Goal: Task Accomplishment & Management: Manage account settings

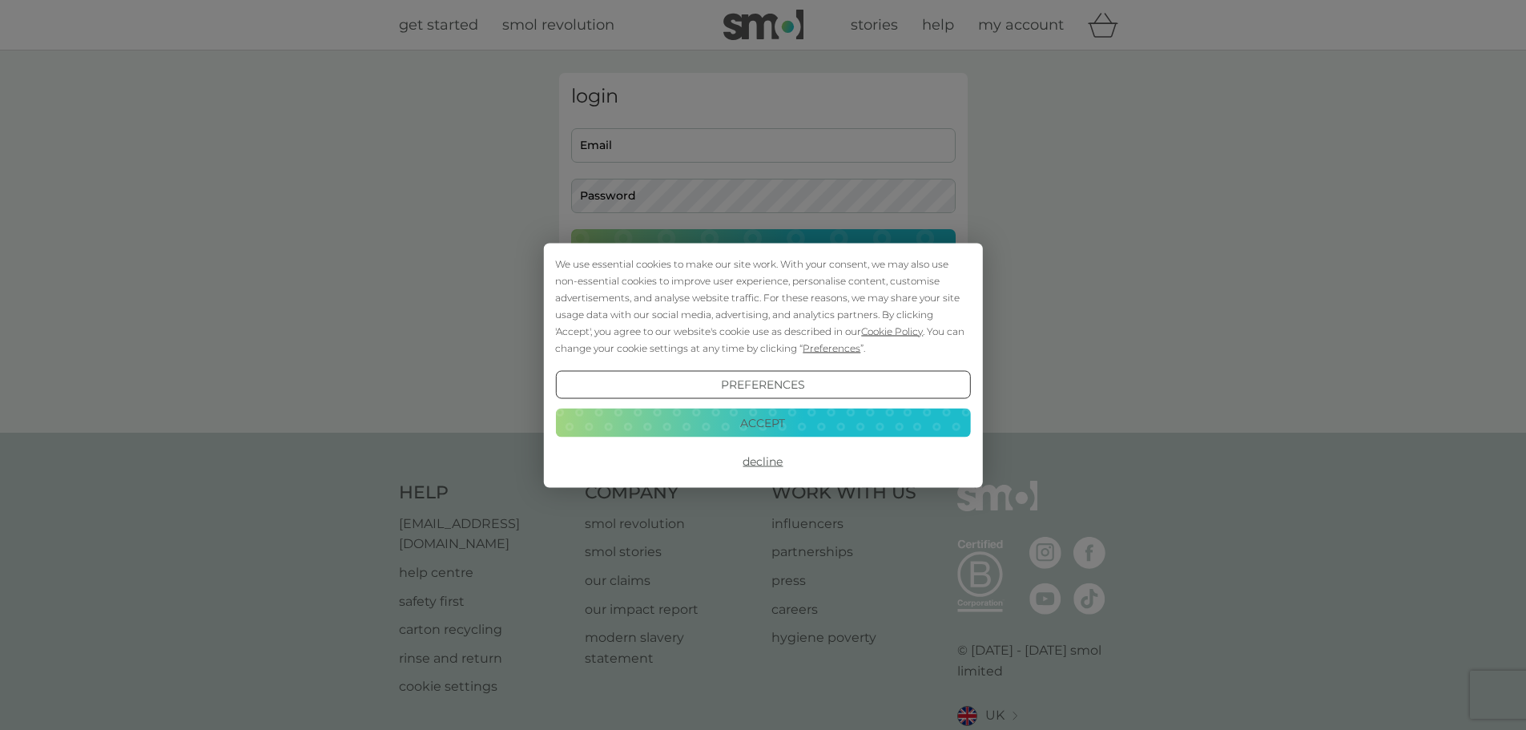
click at [760, 417] on button "Accept" at bounding box center [762, 423] width 415 height 29
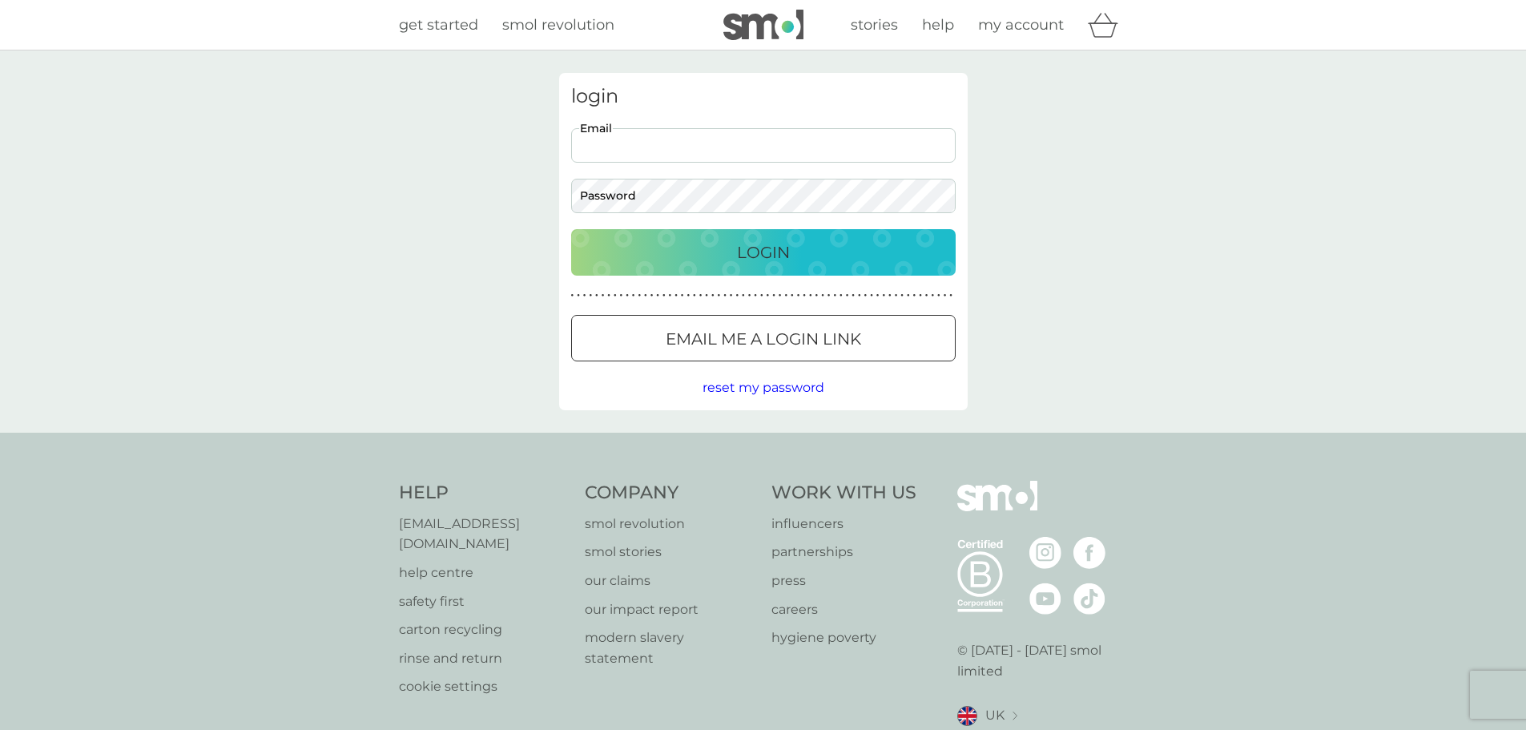
click at [692, 149] on input "Email" at bounding box center [763, 145] width 385 height 34
type input "[EMAIL_ADDRESS][DOMAIN_NAME]"
click at [571, 229] on button "Login" at bounding box center [763, 252] width 385 height 46
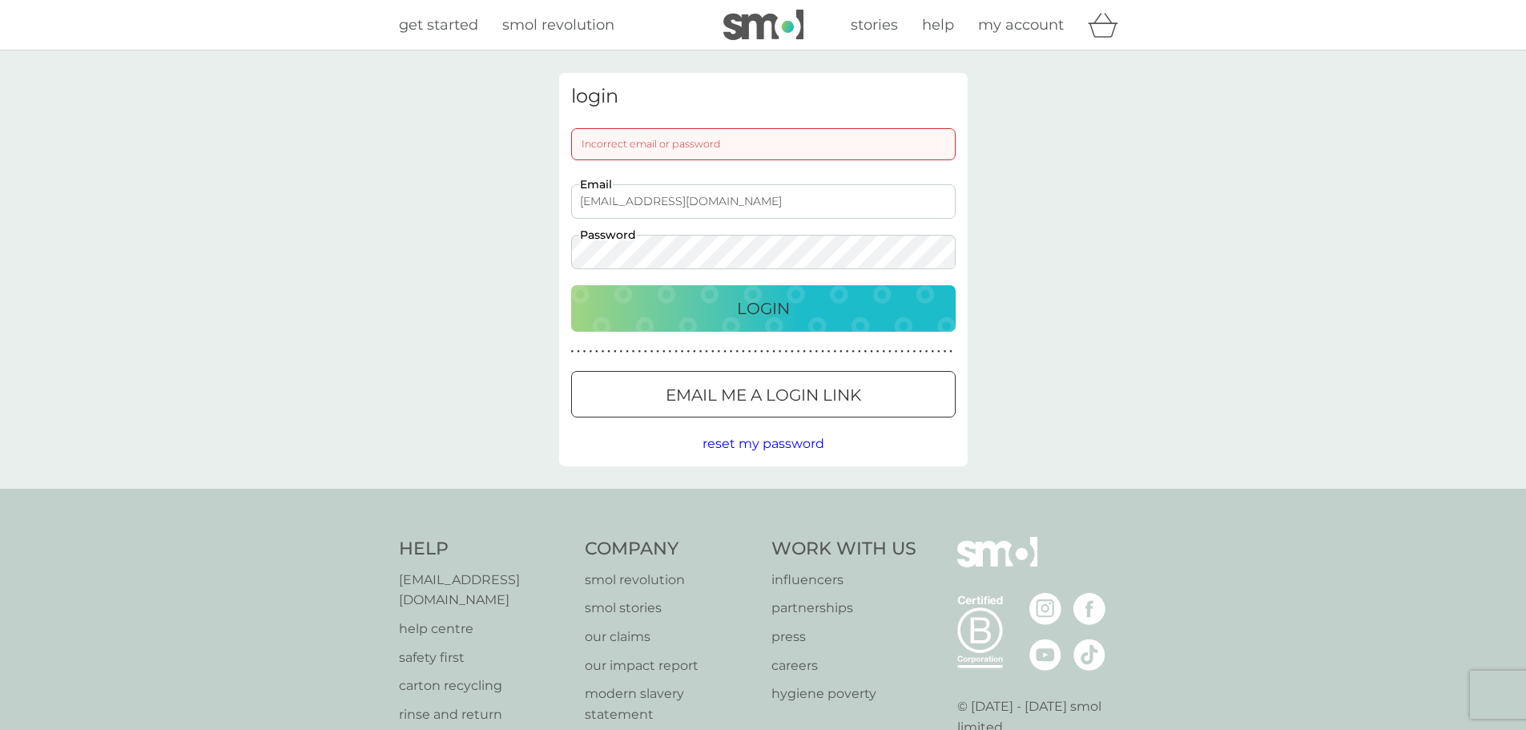
click at [727, 316] on div "Login" at bounding box center [763, 309] width 353 height 26
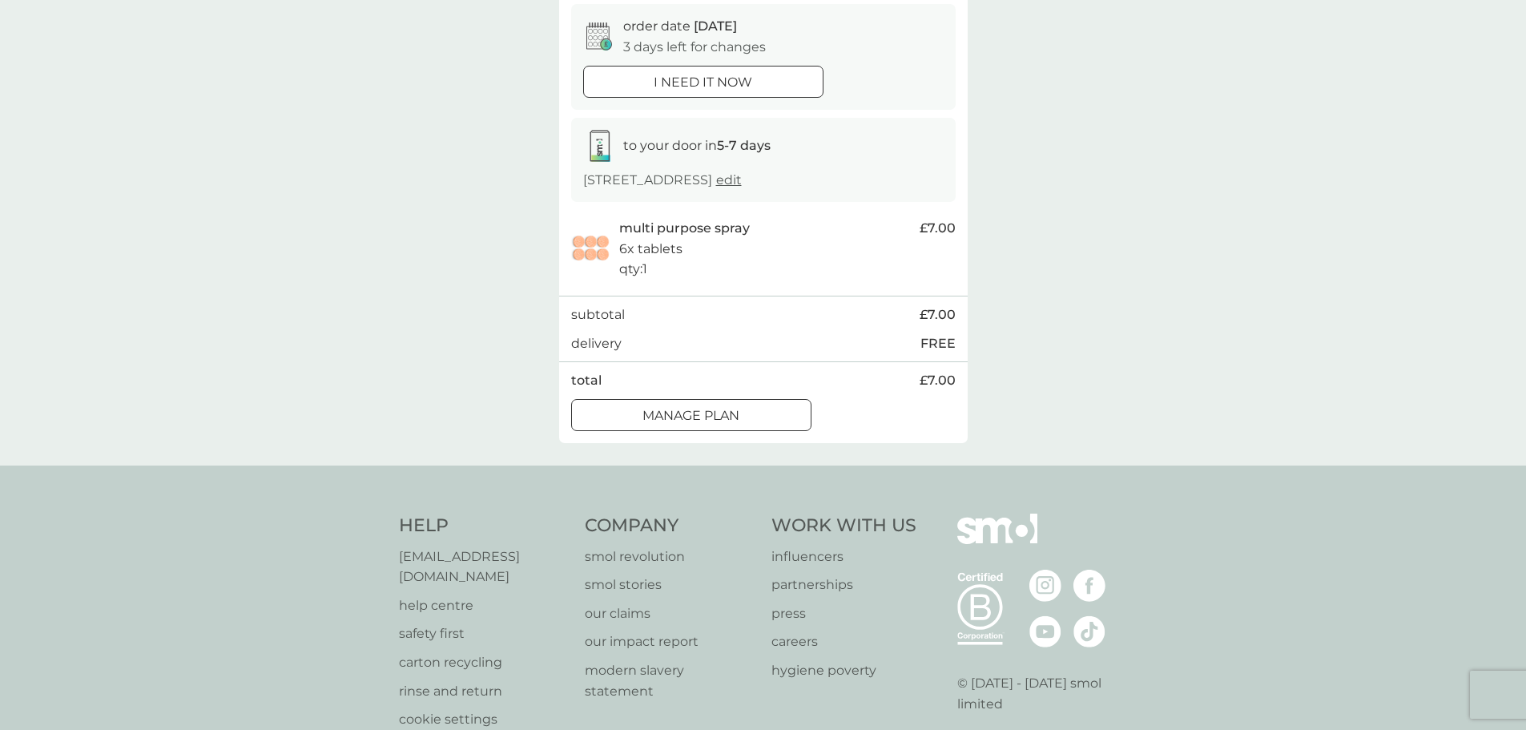
scroll to position [160, 0]
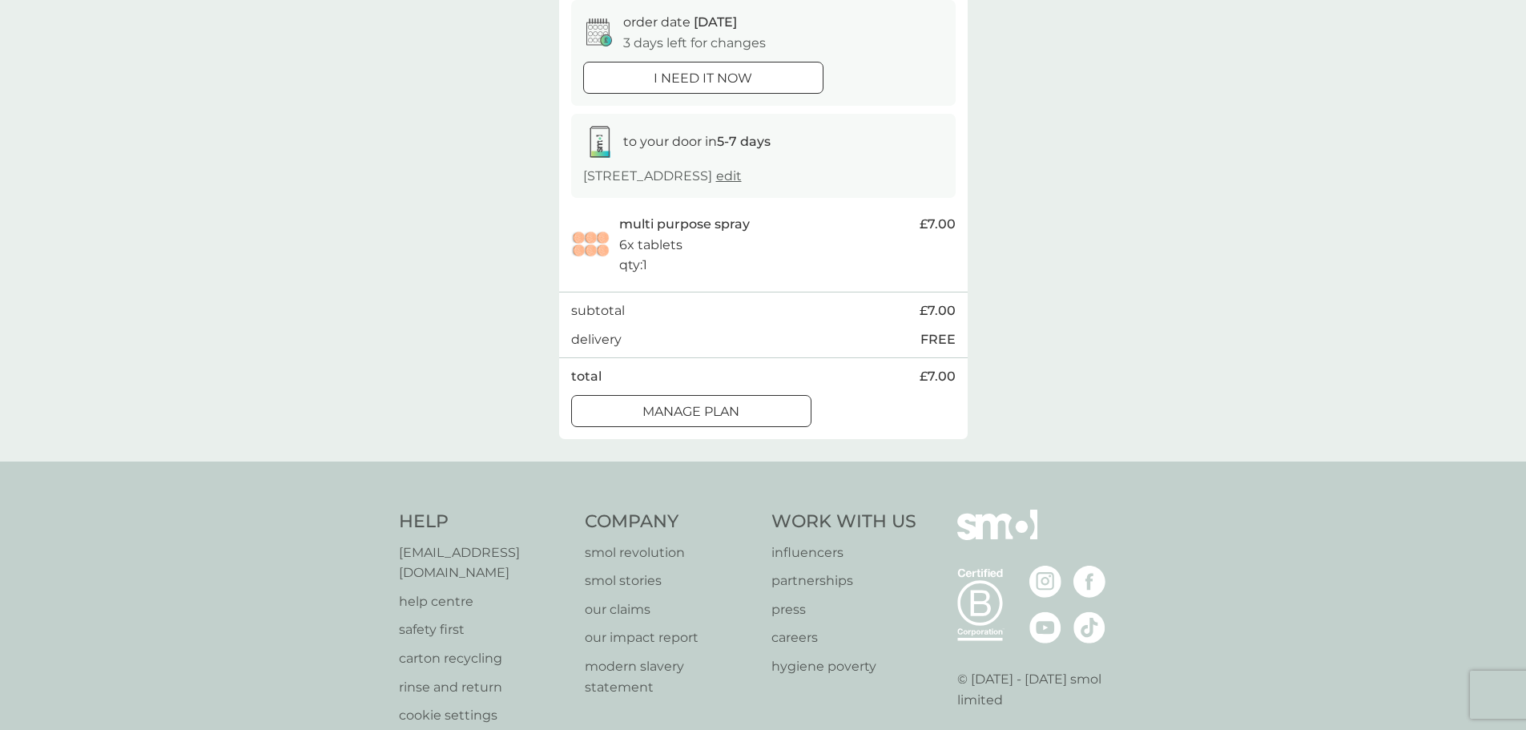
click at [762, 413] on div "Manage plan" at bounding box center [691, 411] width 239 height 21
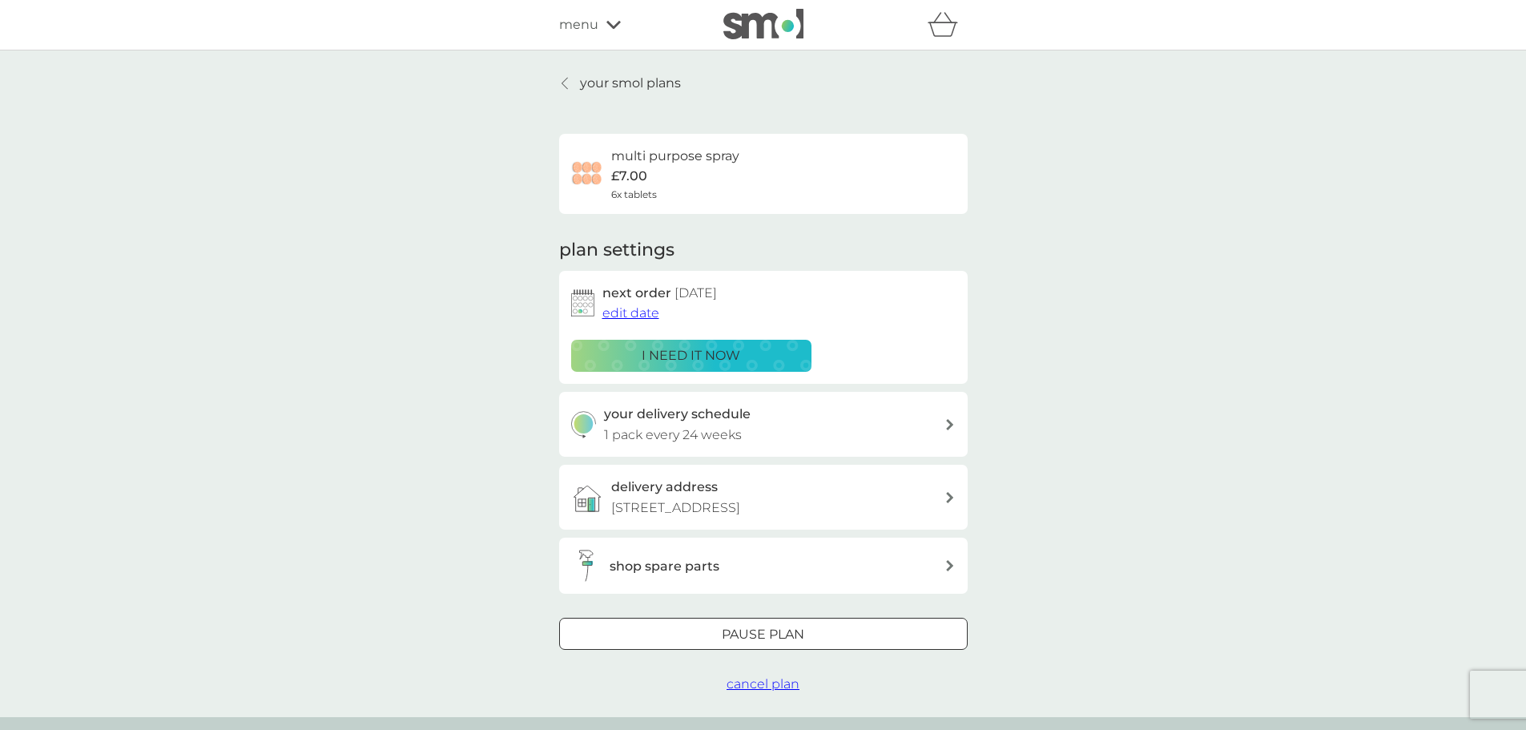
click at [643, 314] on span "edit date" at bounding box center [631, 312] width 57 height 15
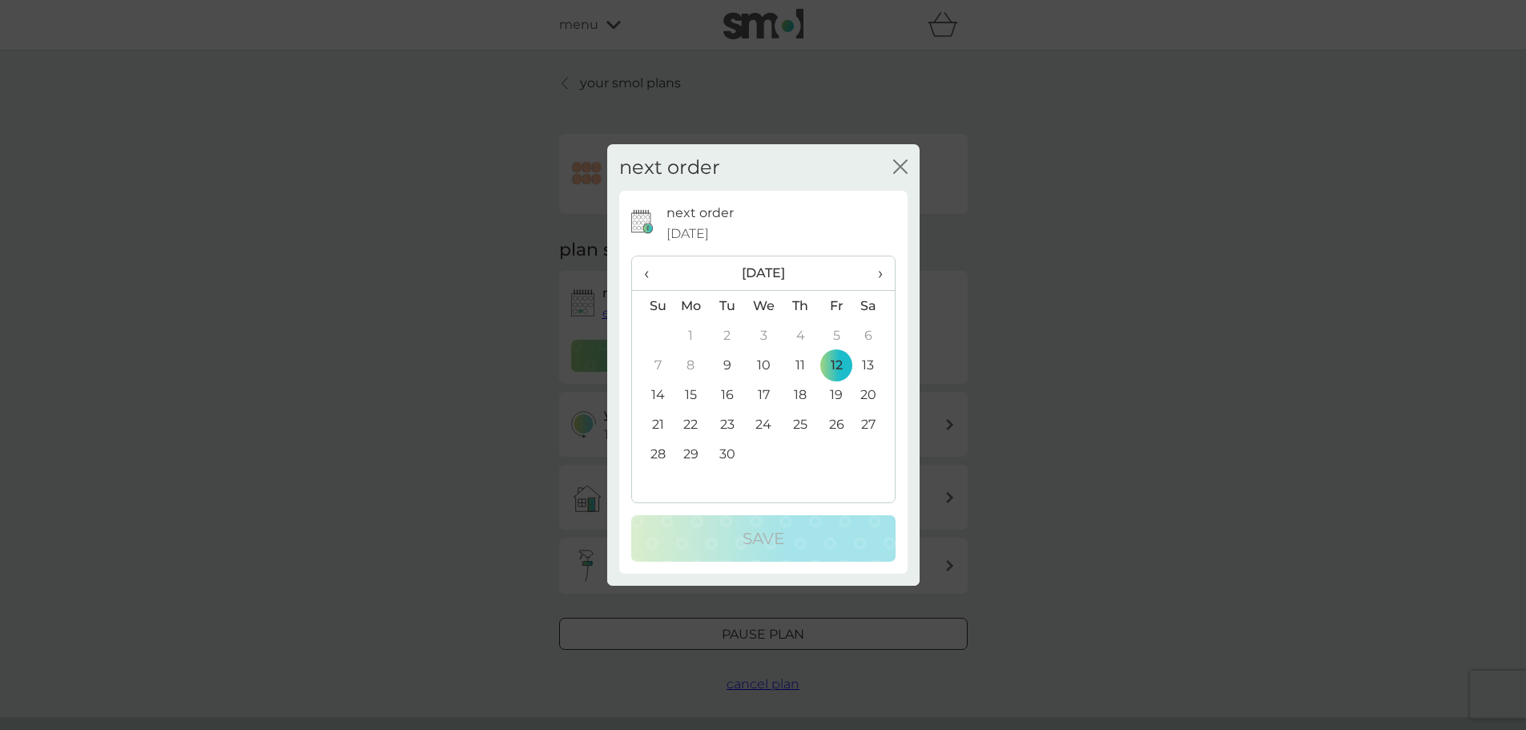
click at [877, 271] on span "›" at bounding box center [874, 273] width 16 height 34
click at [879, 271] on span "›" at bounding box center [874, 273] width 16 height 34
click at [805, 397] on td "13" at bounding box center [800, 395] width 36 height 30
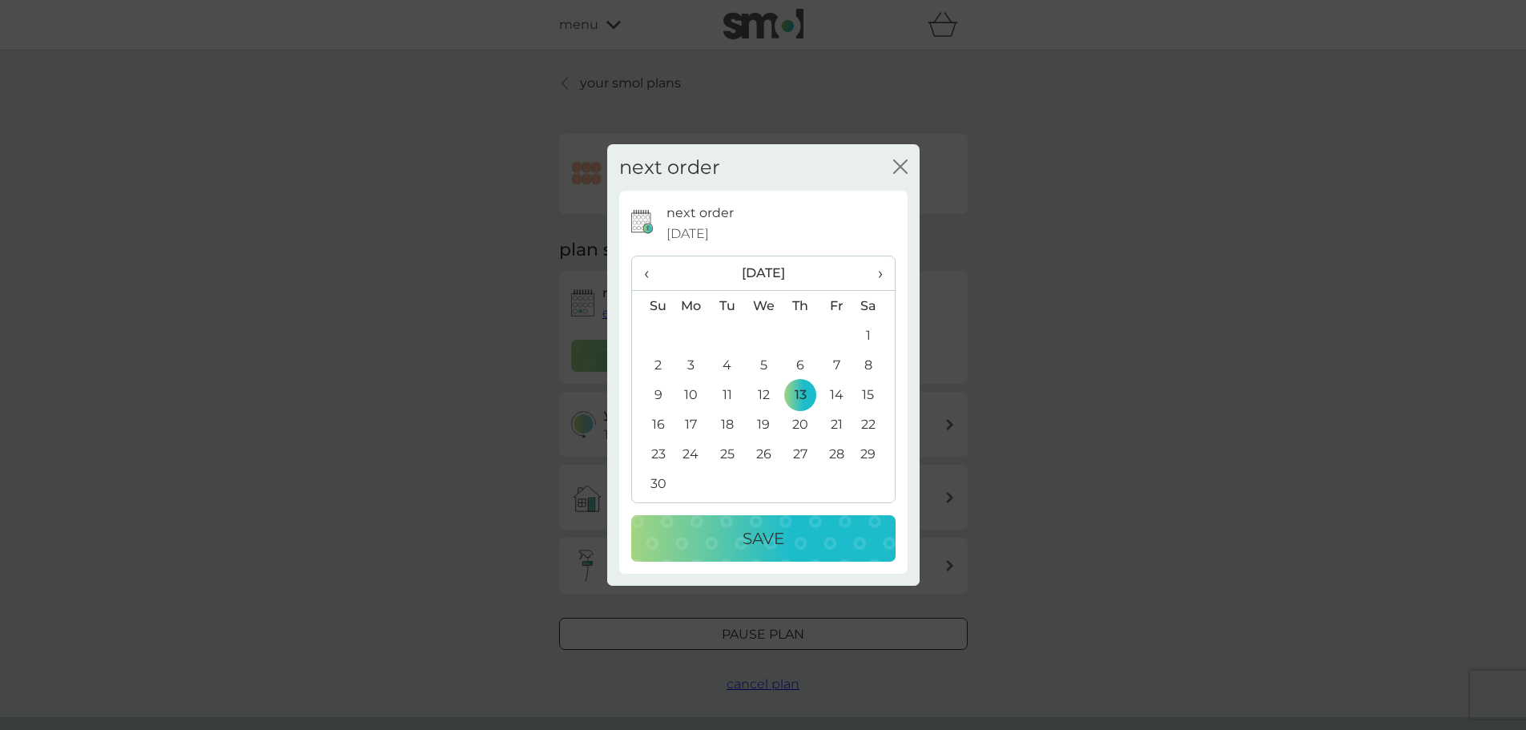
click at [770, 530] on p "Save" at bounding box center [764, 539] width 42 height 26
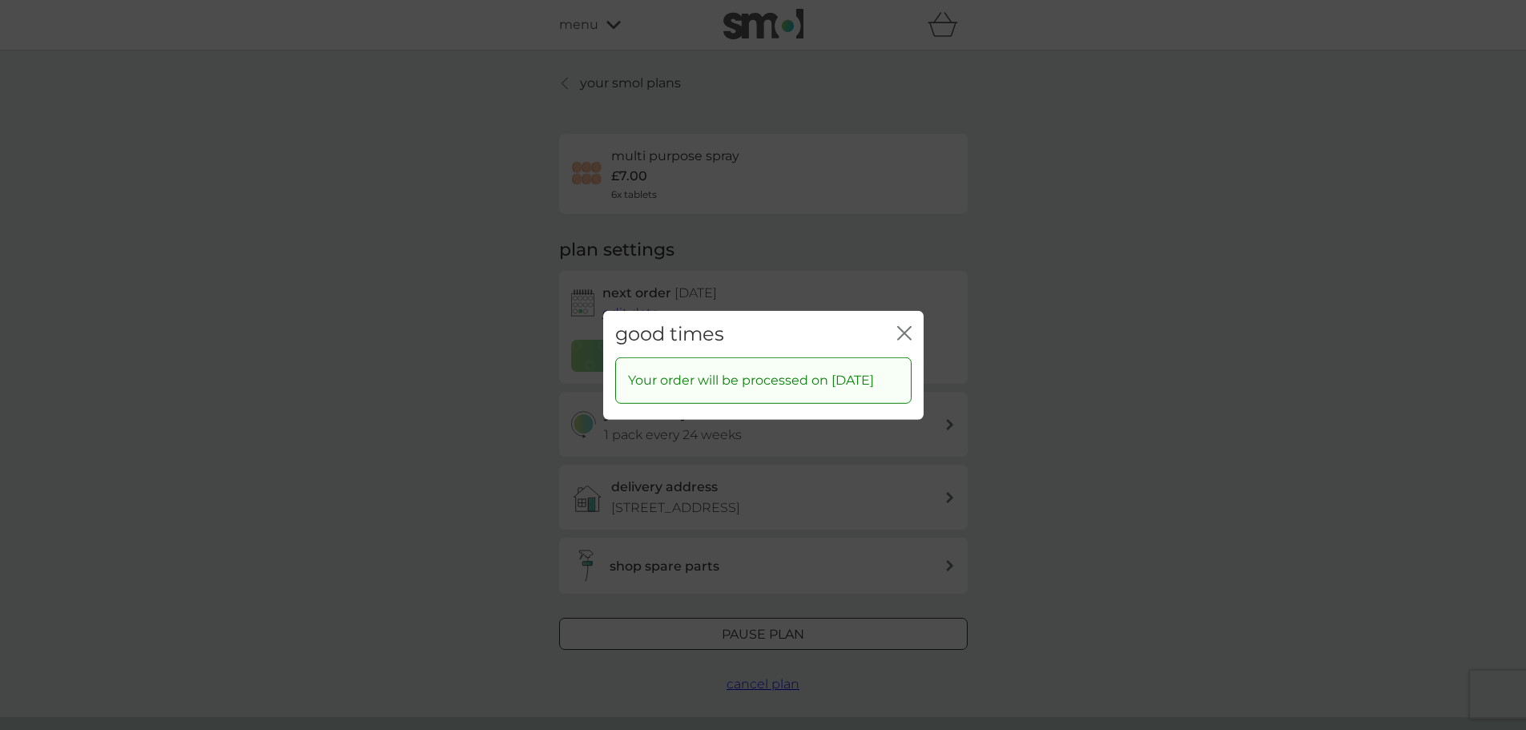
click at [897, 325] on icon "close" at bounding box center [904, 332] width 14 height 14
